Goal: Check status: Check status

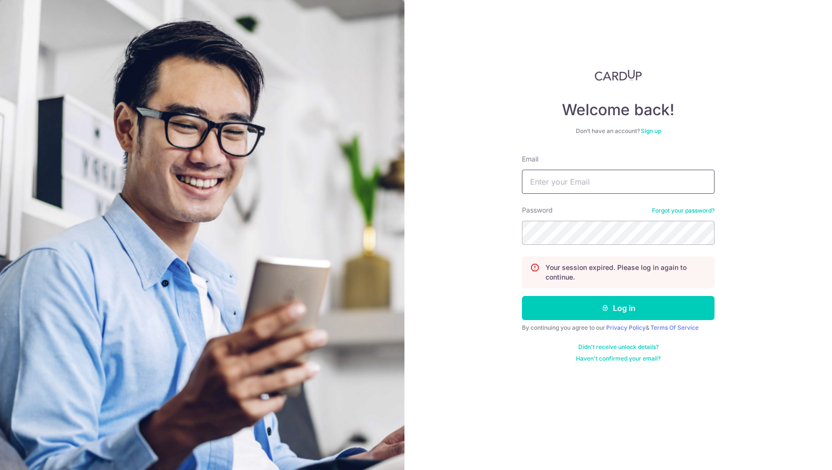
type input "[EMAIL_ADDRESS][DOMAIN_NAME]"
click at [618, 308] on button "Log in" at bounding box center [618, 308] width 193 height 24
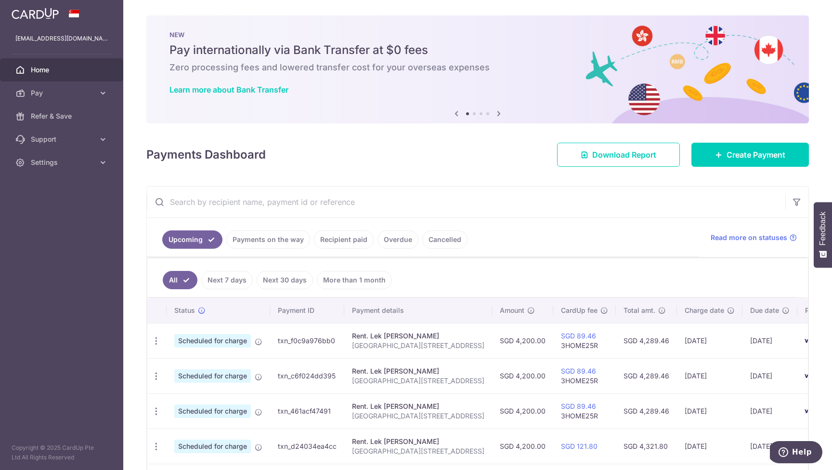
click at [352, 240] on link "Recipient paid" at bounding box center [344, 239] width 60 height 18
